Goal: Task Accomplishment & Management: Use online tool/utility

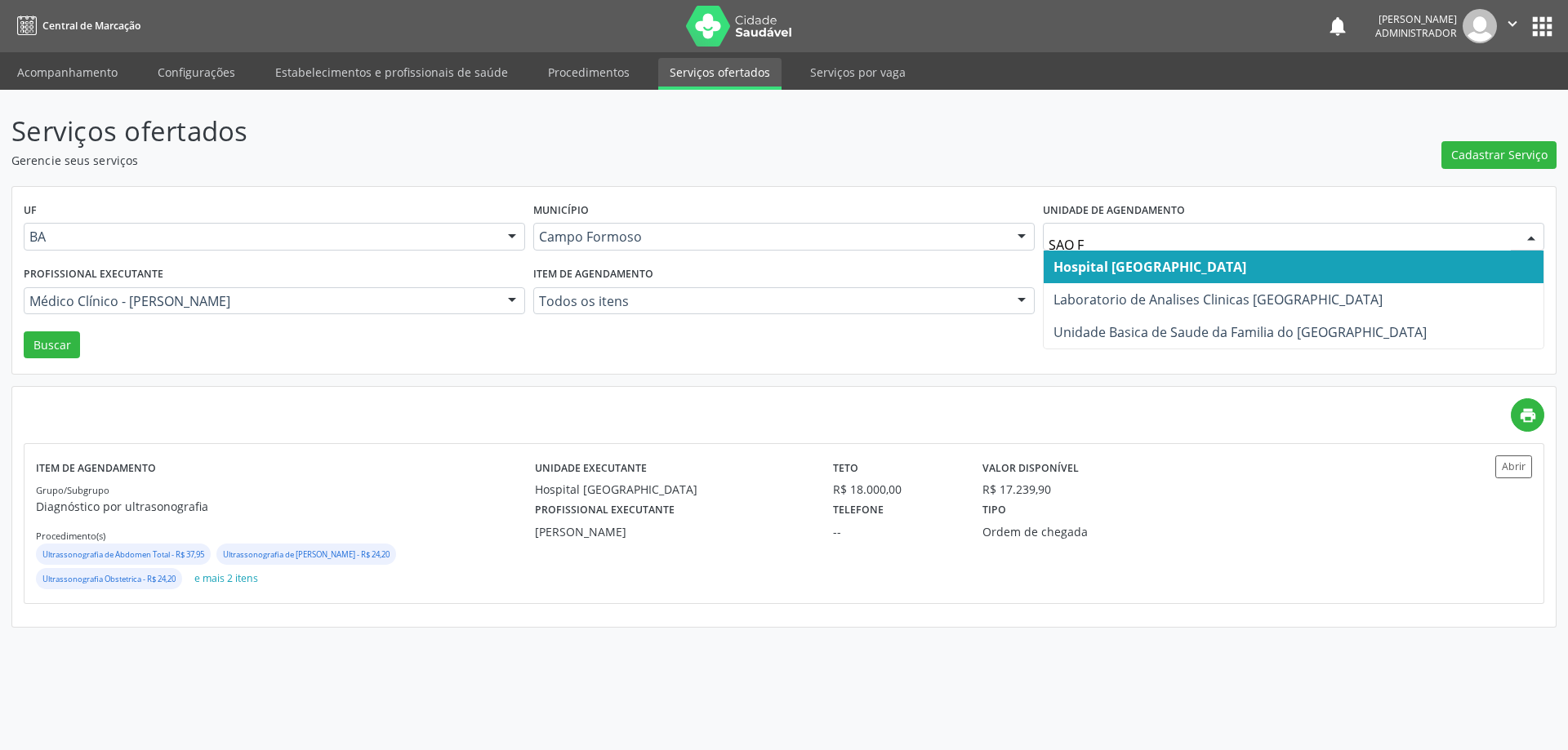
type input "SAO FR"
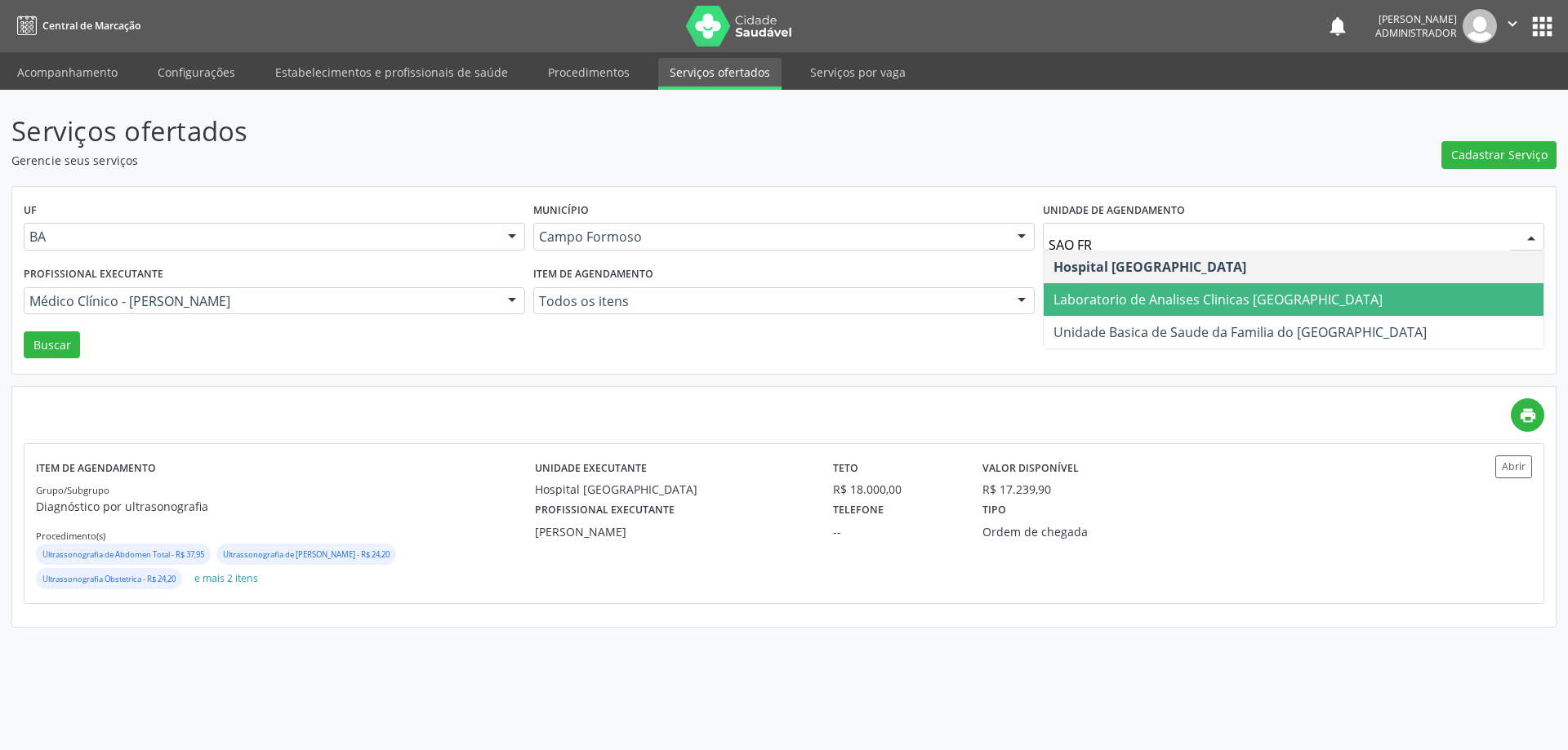
click at [1109, 289] on span "Laboratorio de Analises Clinicas [GEOGRAPHIC_DATA]" at bounding box center [1293, 299] width 500 height 33
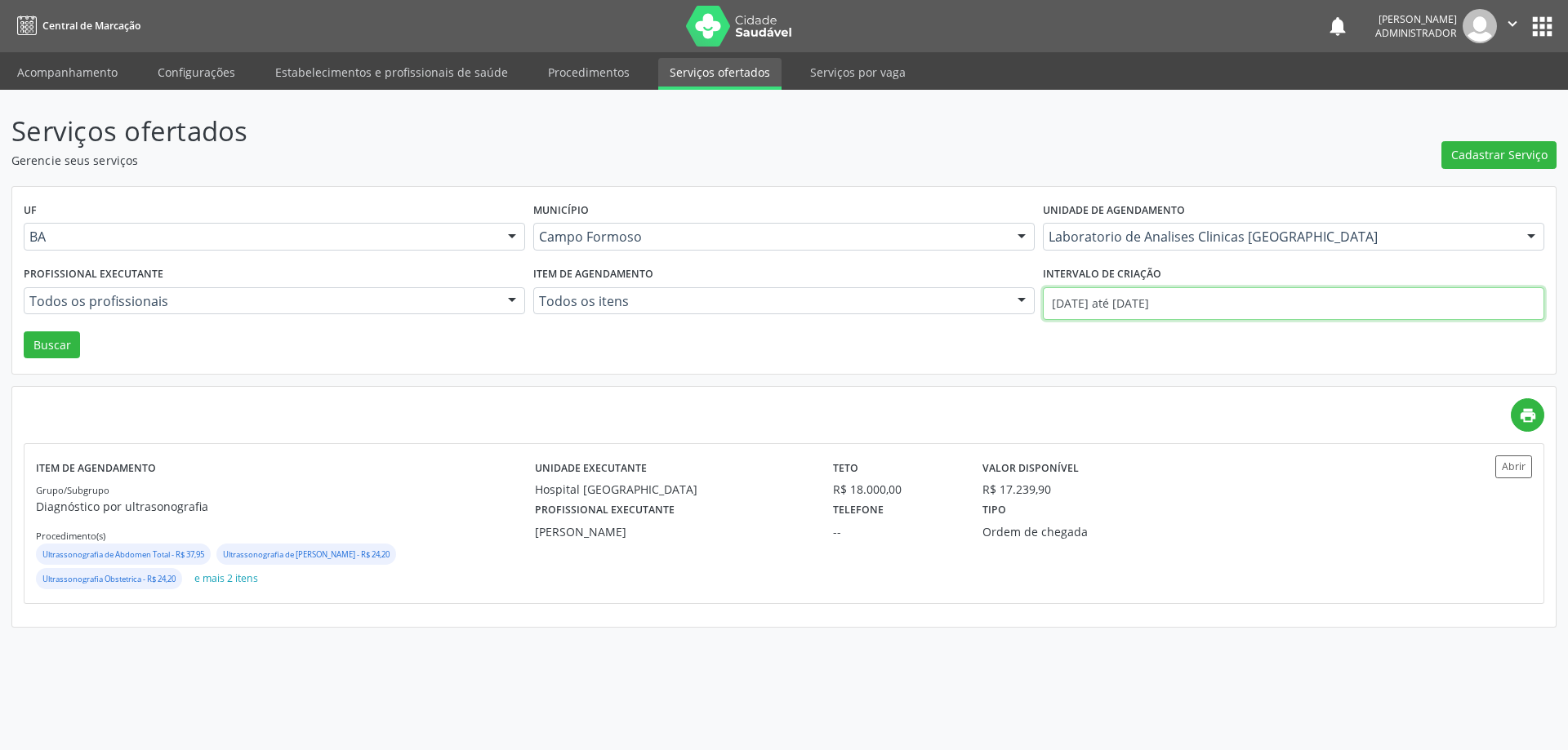
click at [1141, 304] on input "01/08/2025 até 31/08/2025" at bounding box center [1293, 304] width 502 height 33
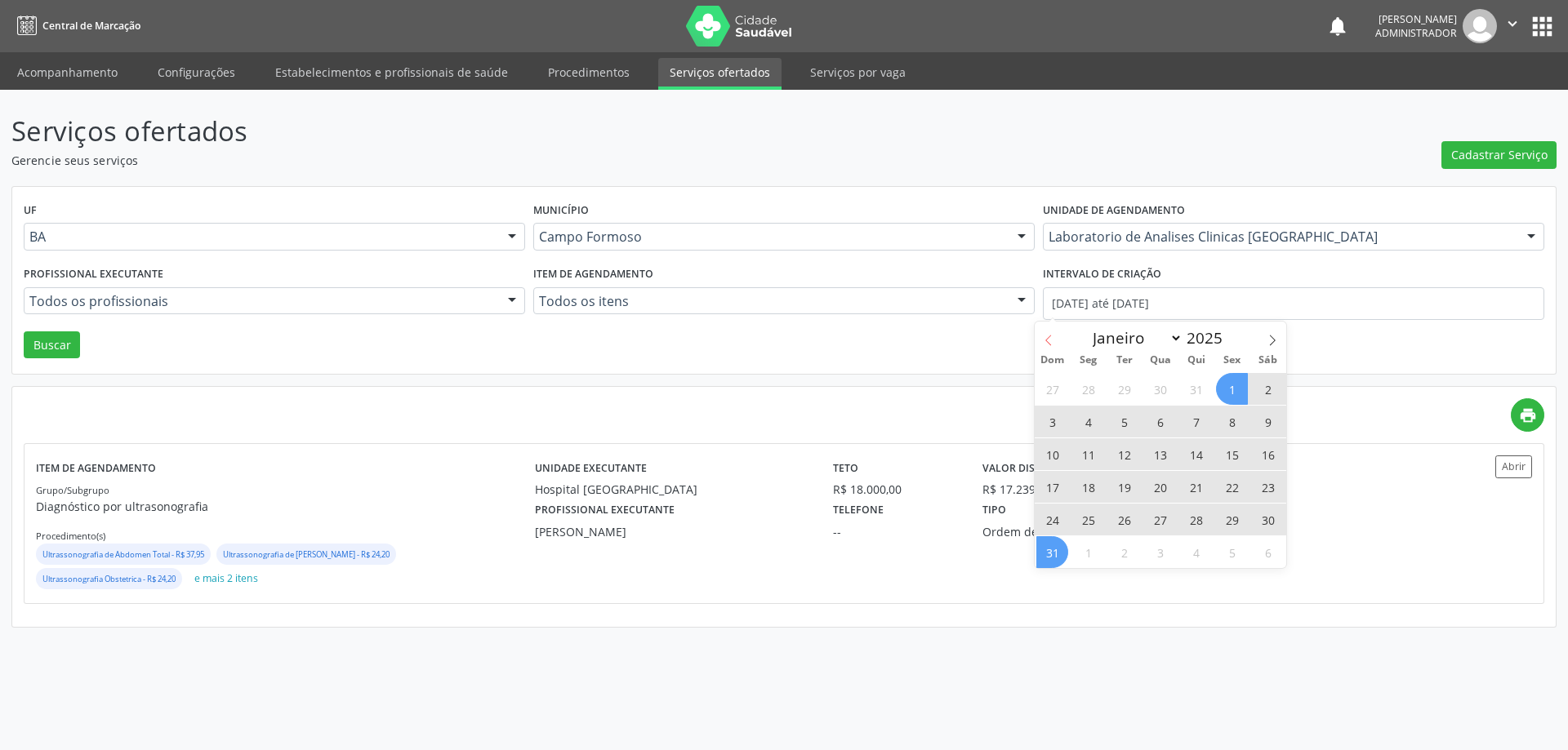
click at [1045, 339] on icon at bounding box center [1048, 340] width 11 height 11
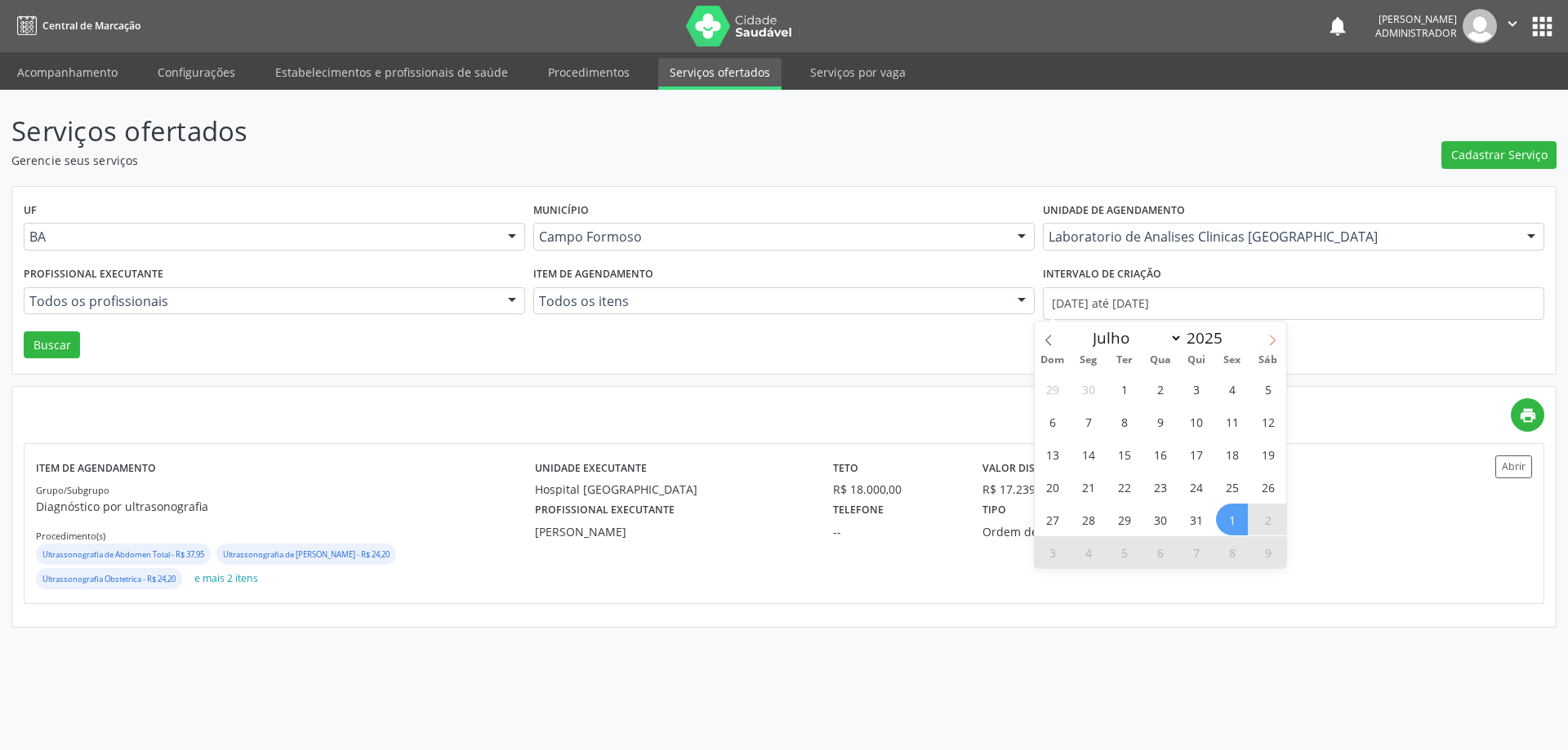
click at [1278, 335] on span at bounding box center [1272, 336] width 28 height 28
select select "7"
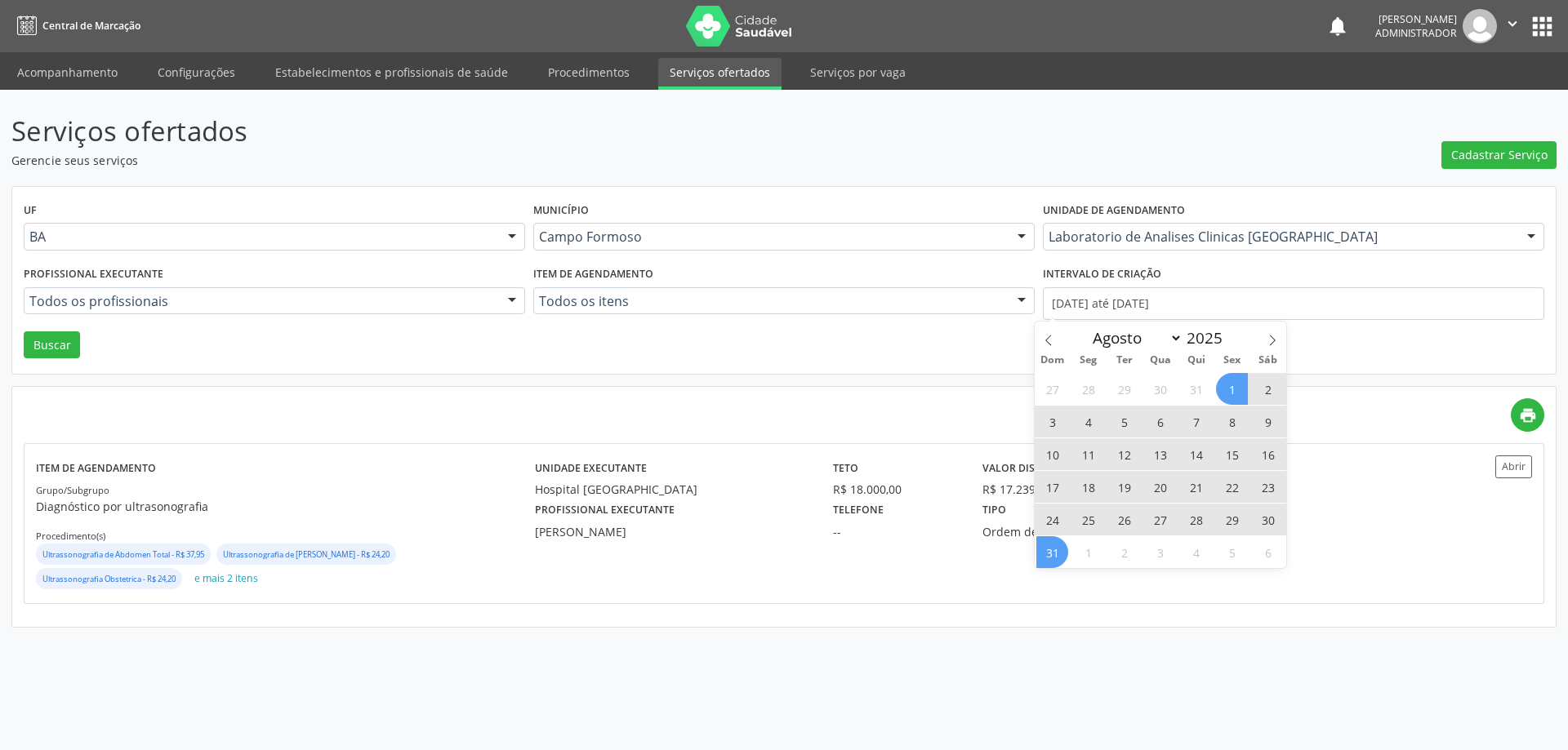
click at [1233, 380] on span "1" at bounding box center [1231, 388] width 32 height 32
type input "01/08/2025"
drag, startPoint x: 1046, startPoint y: 554, endPoint x: 989, endPoint y: 469, distance: 102.3
click at [1046, 553] on span "31" at bounding box center [1052, 551] width 32 height 32
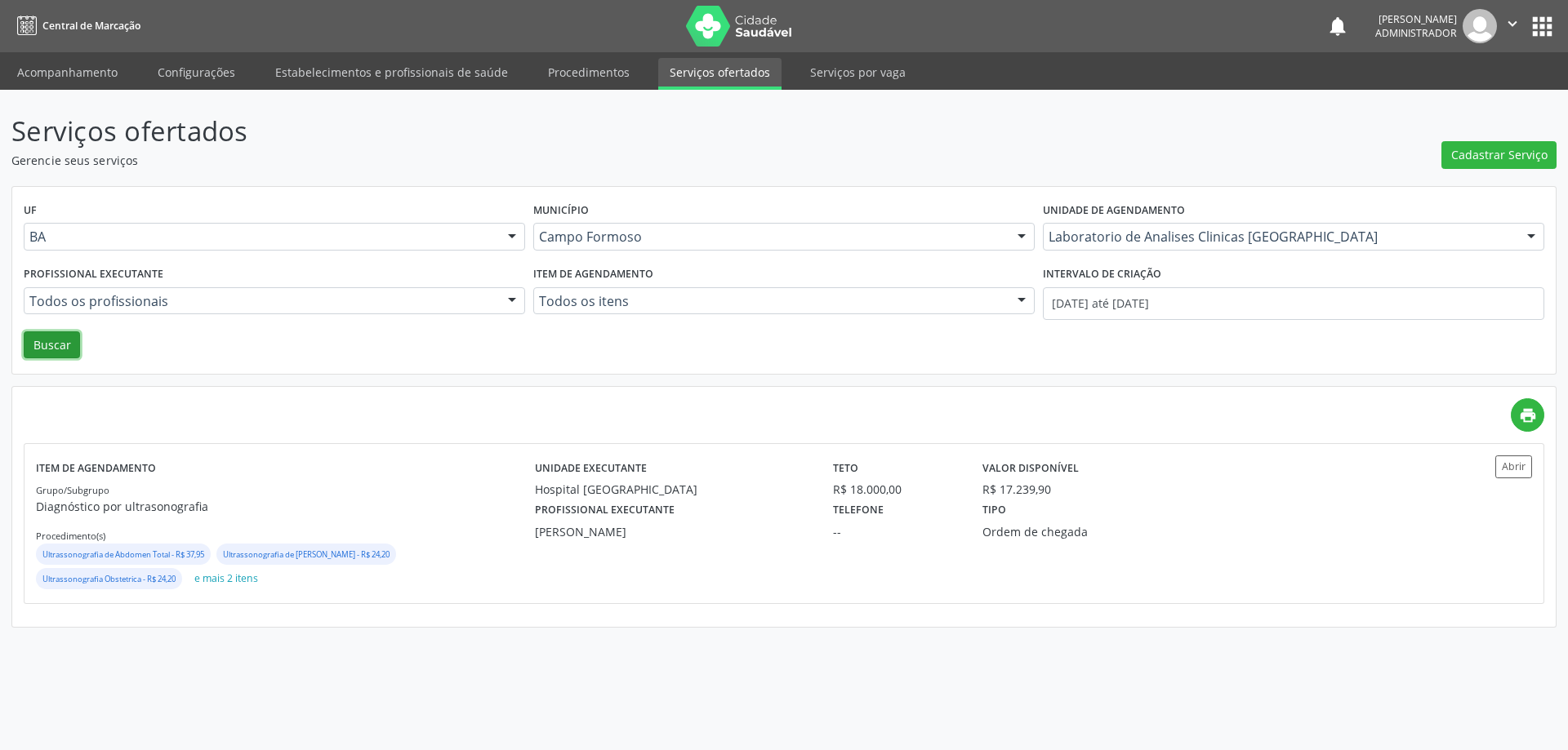
click at [56, 337] on button "Buscar" at bounding box center [51, 345] width 56 height 28
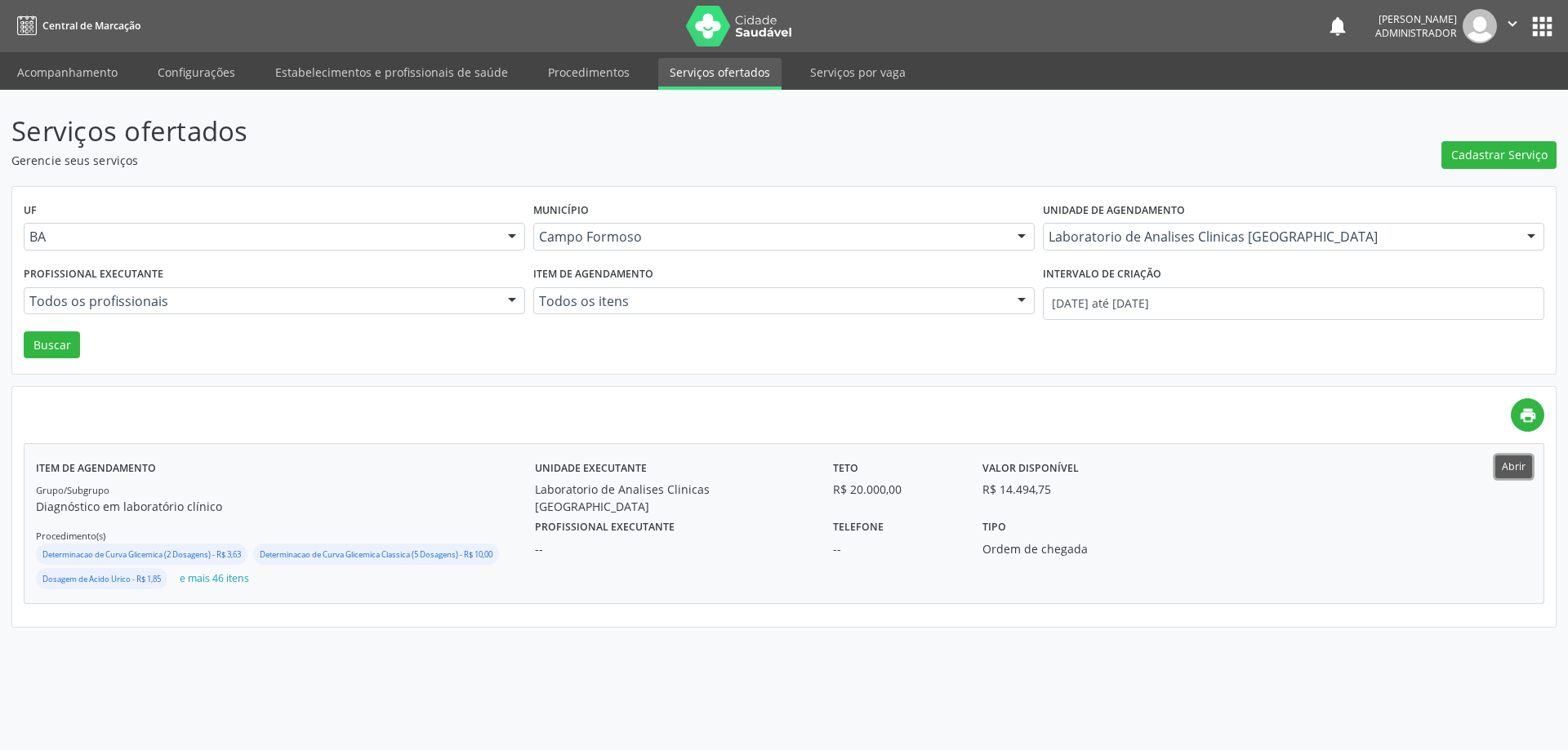
click at [1521, 470] on button "Abrir" at bounding box center [1513, 467] width 37 height 22
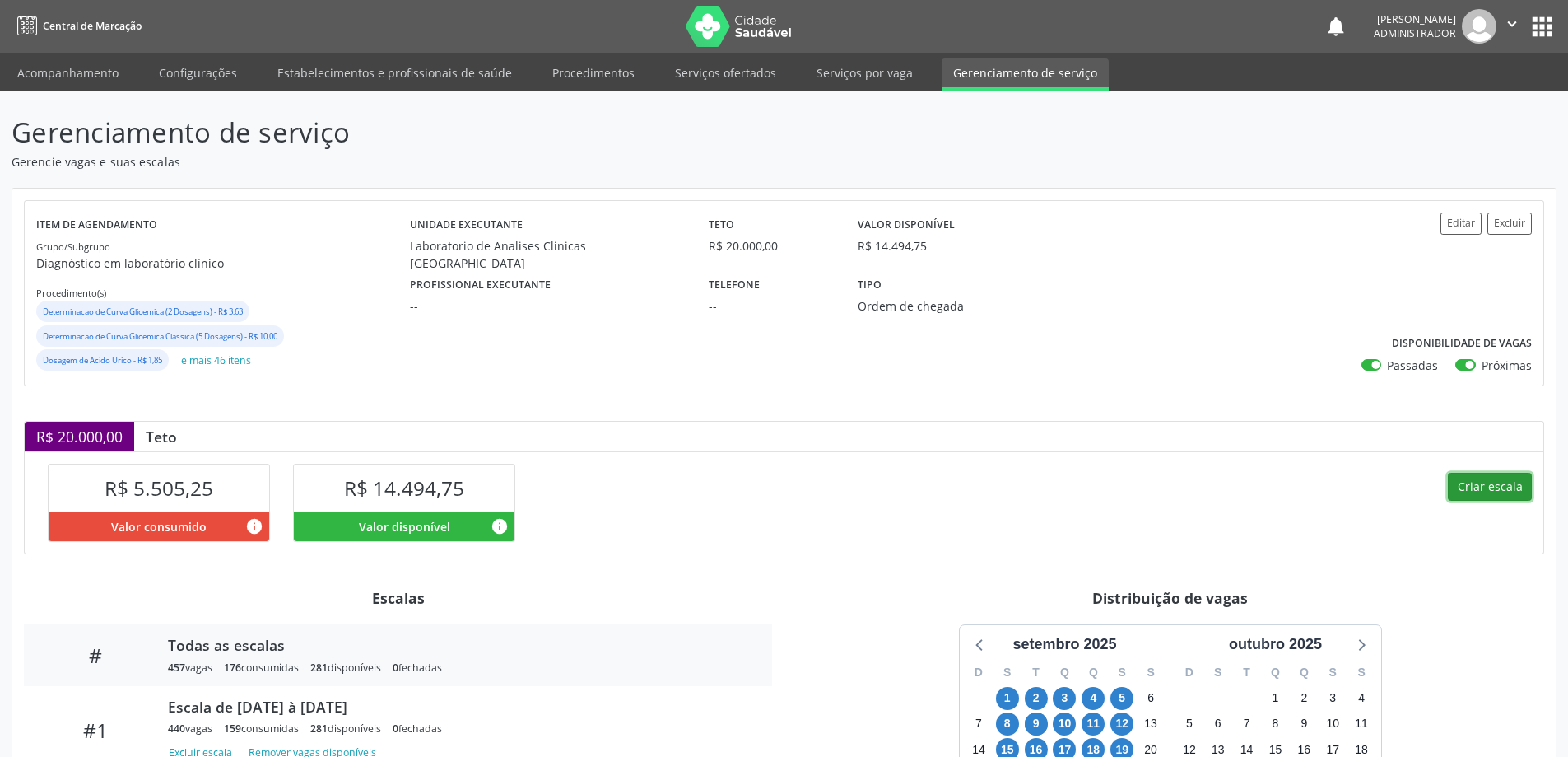
click at [1471, 486] on button "Criar escala" at bounding box center [1490, 487] width 84 height 28
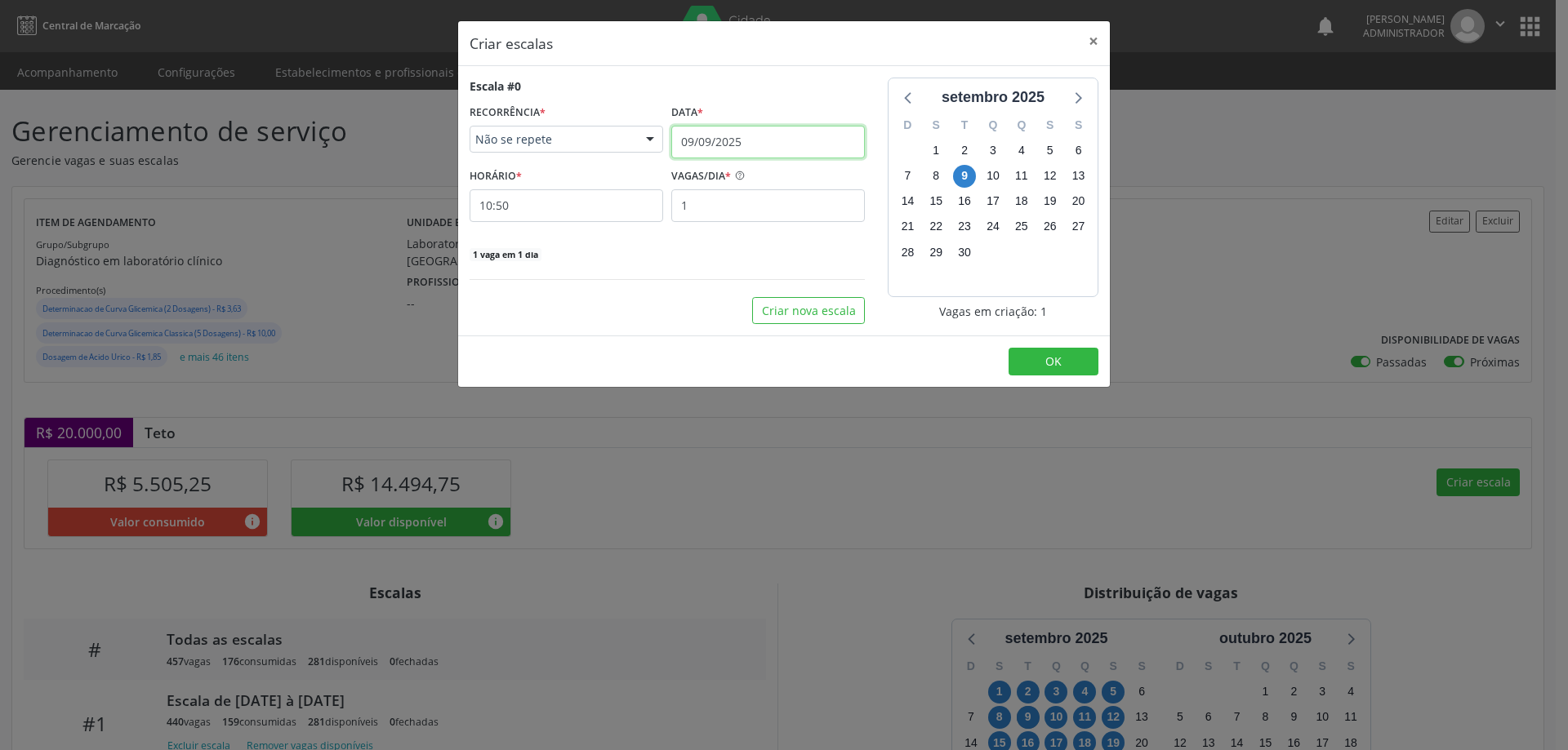
click at [709, 133] on input "09/09/2025" at bounding box center [768, 142] width 193 height 33
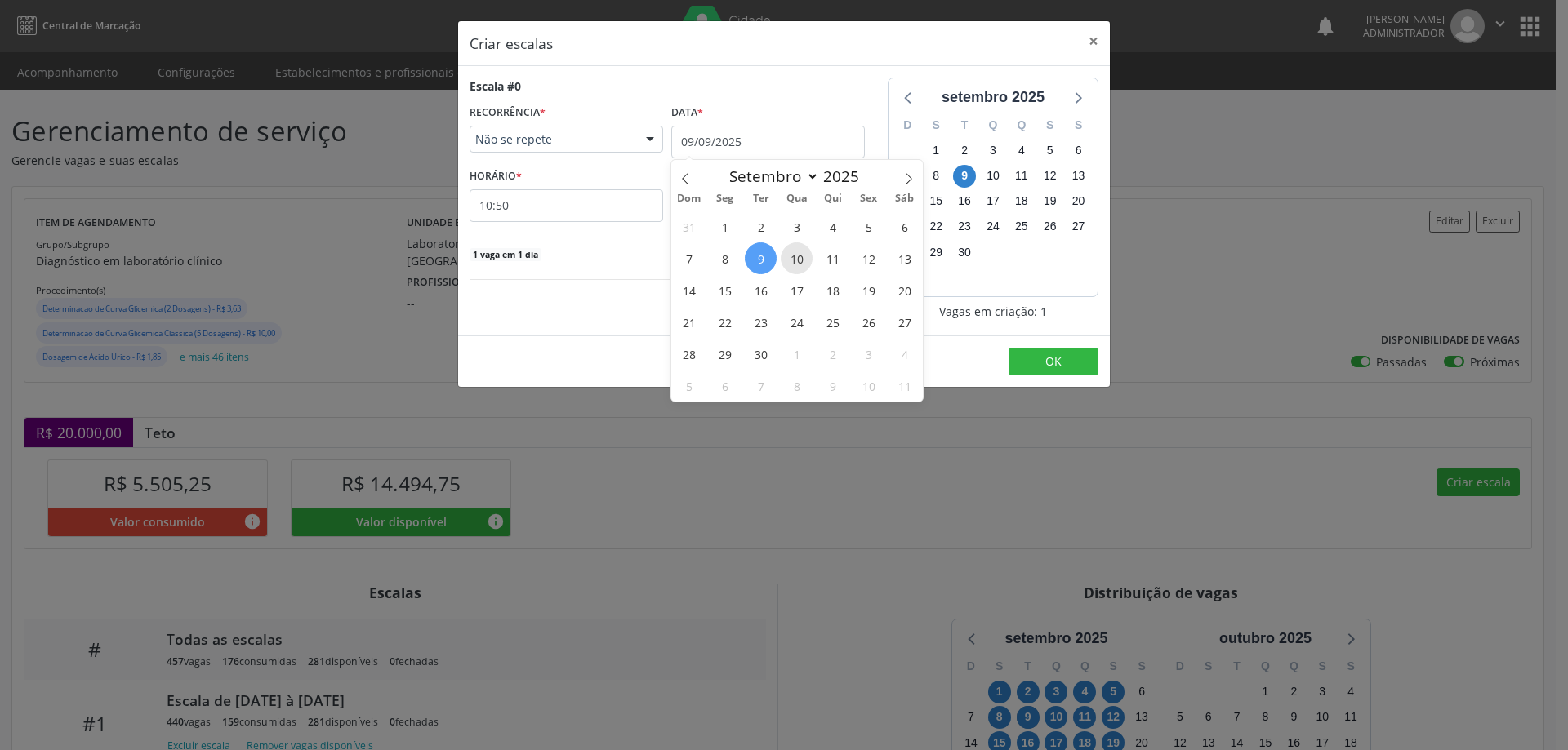
click at [803, 253] on span "10" at bounding box center [796, 258] width 32 height 32
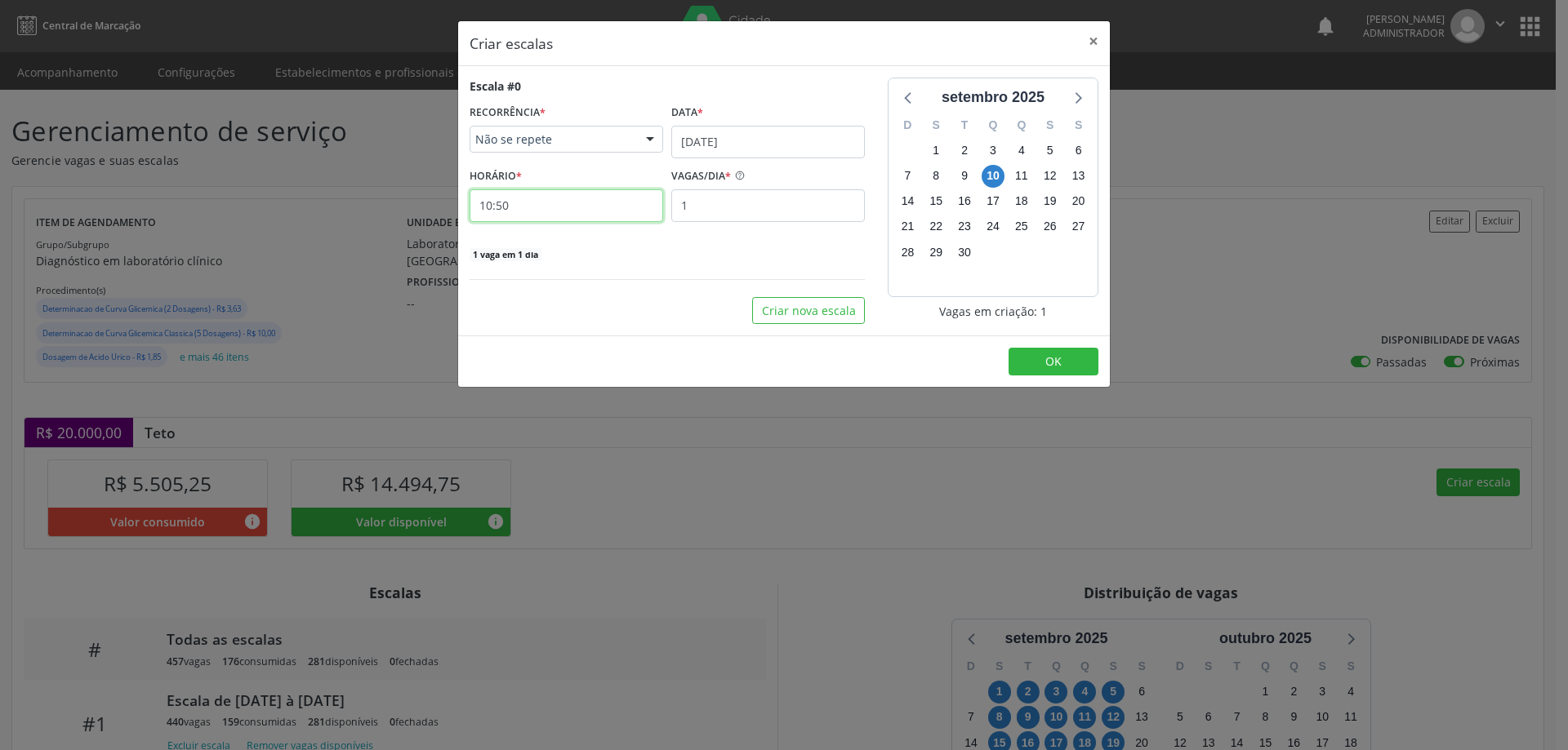
click at [545, 202] on input "10:50" at bounding box center [566, 205] width 193 height 33
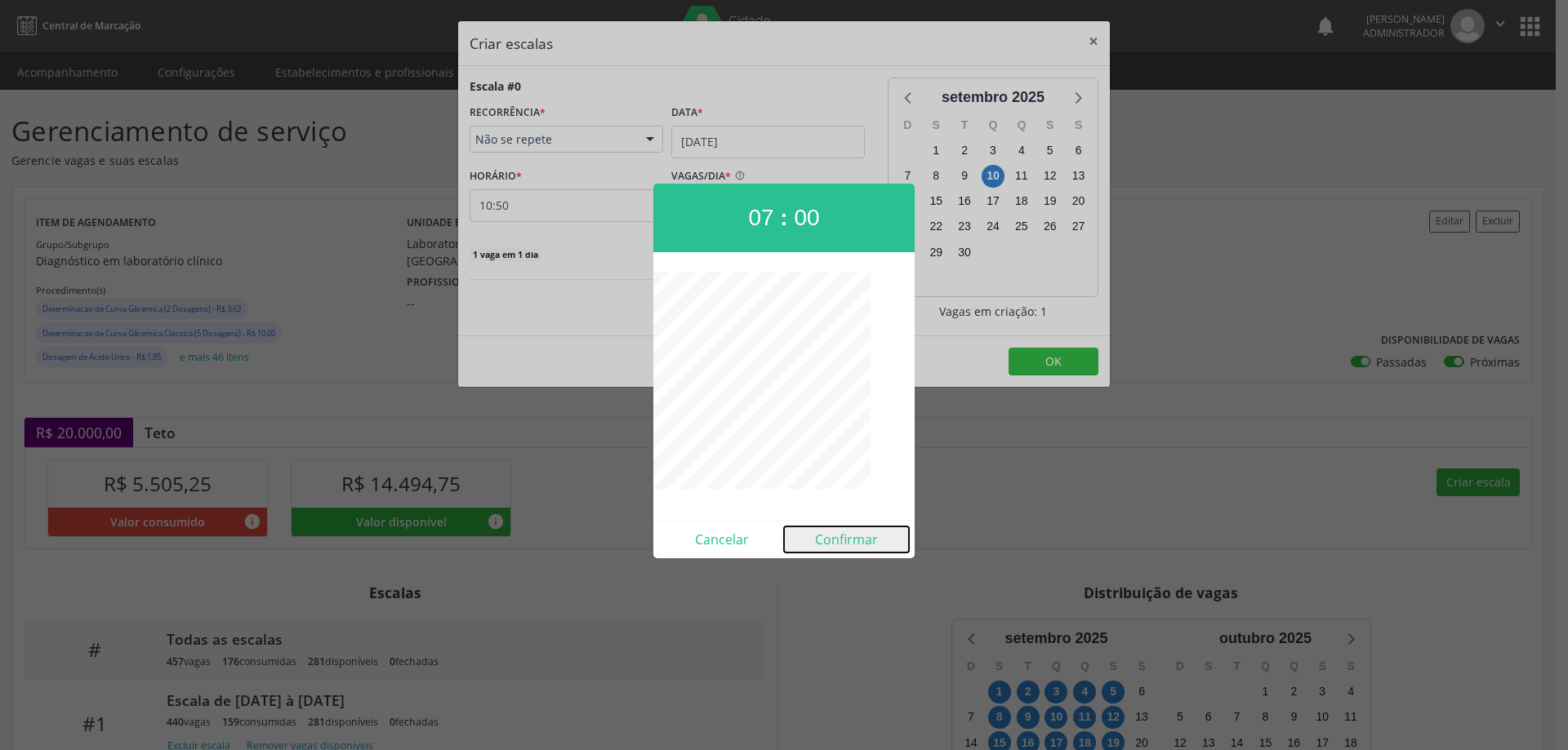
drag, startPoint x: 843, startPoint y: 546, endPoint x: 928, endPoint y: 498, distance: 97.6
click at [843, 547] on button "Confirmar" at bounding box center [846, 539] width 125 height 26
type input "07:00"
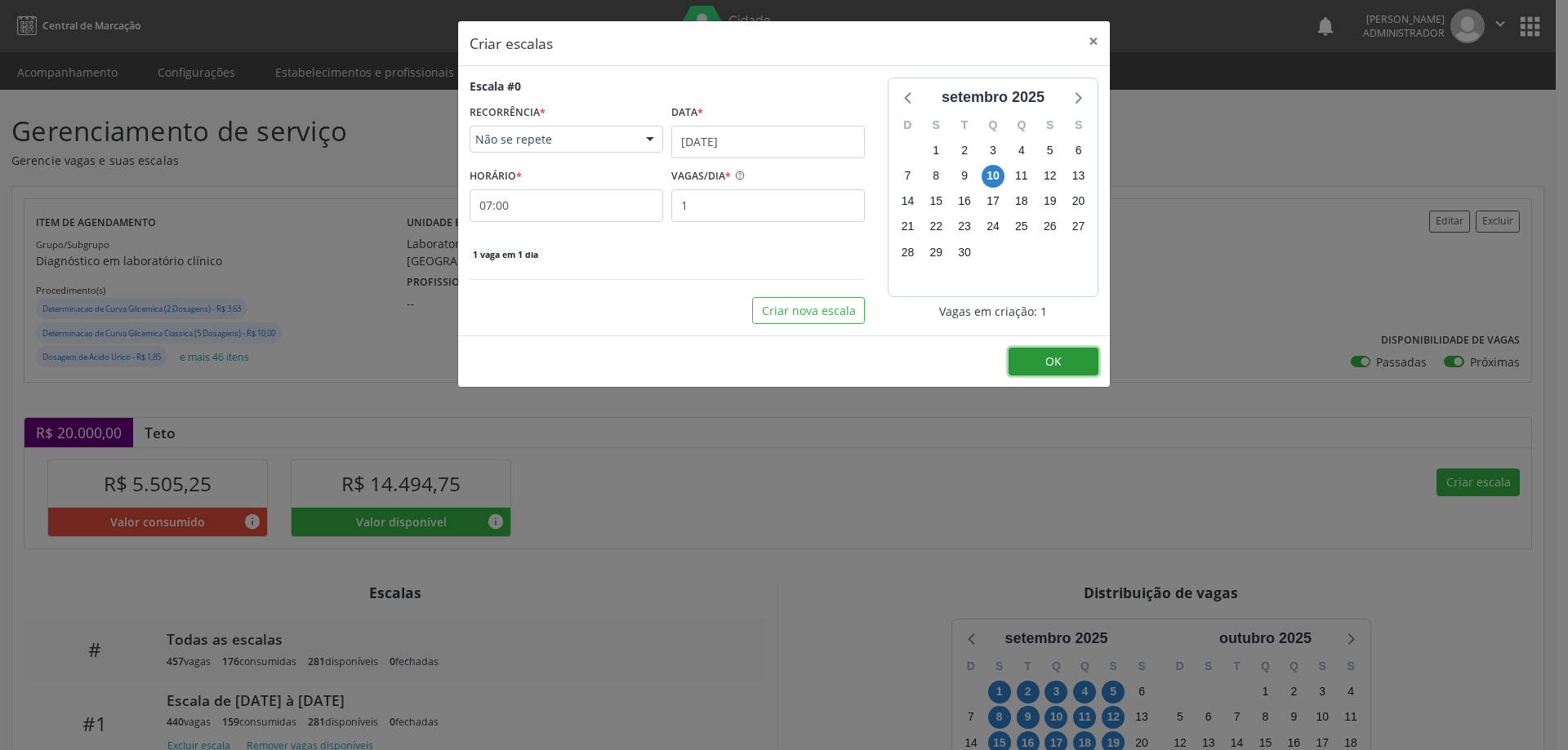
click at [1047, 362] on span "OK" at bounding box center [1053, 361] width 16 height 16
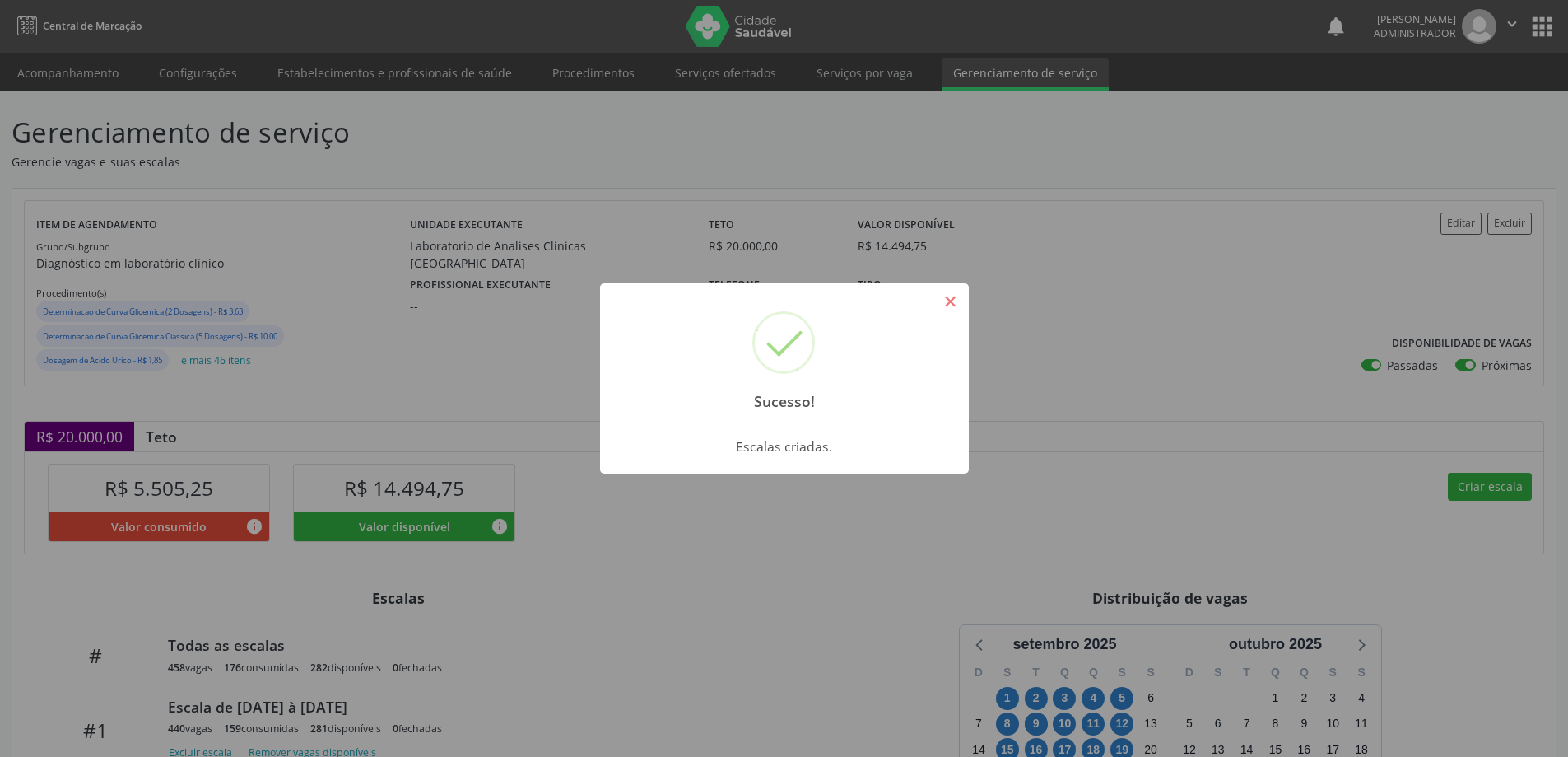
click at [946, 295] on button "×" at bounding box center [951, 301] width 28 height 28
